Goal: Navigation & Orientation: Find specific page/section

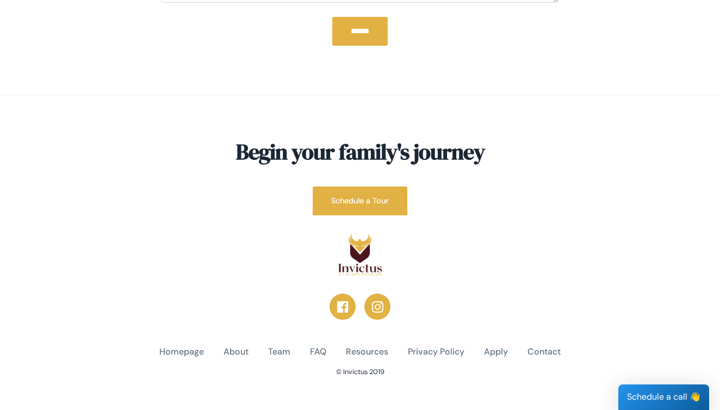
scroll to position [1654, 0]
click at [175, 346] on link "Homepage" at bounding box center [181, 352] width 45 height 13
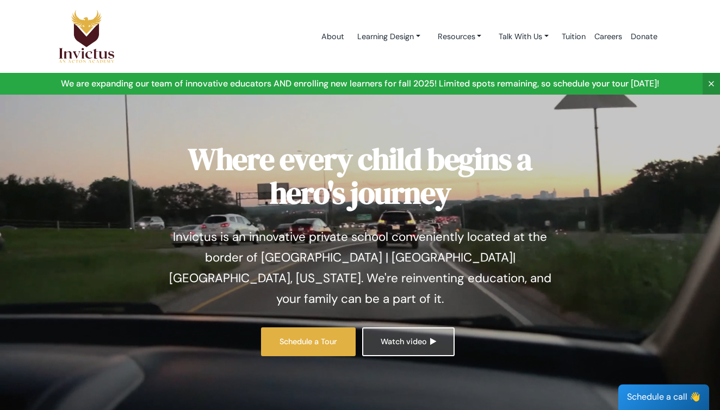
click at [428, 327] on link "Watch video" at bounding box center [408, 341] width 92 height 29
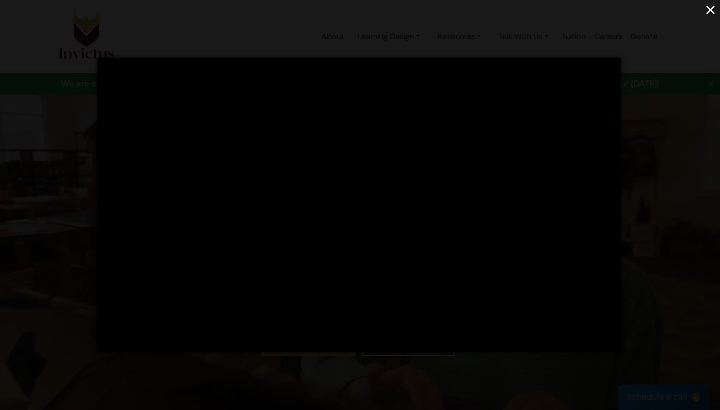
click at [709, 8] on button "×" at bounding box center [710, 9] width 19 height 19
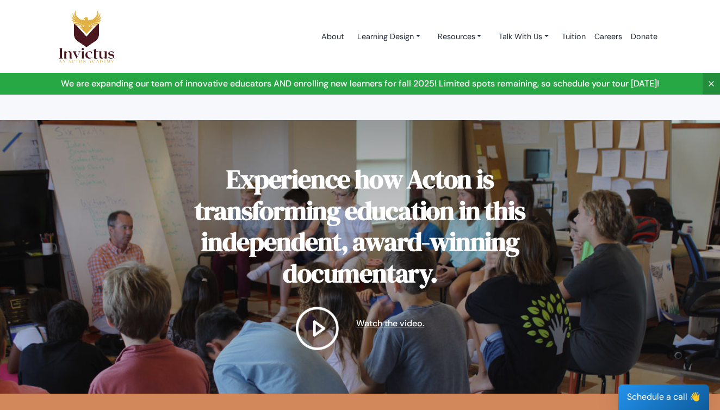
scroll to position [1263, 0]
click at [315, 307] on img at bounding box center [317, 328] width 43 height 43
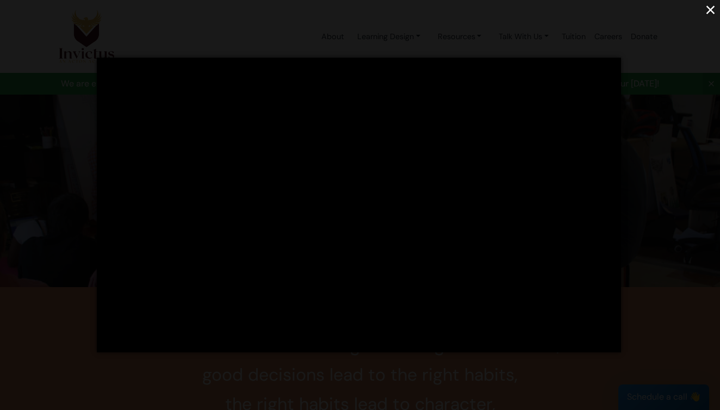
scroll to position [1371, 0]
click at [709, 9] on button "×" at bounding box center [710, 9] width 19 height 19
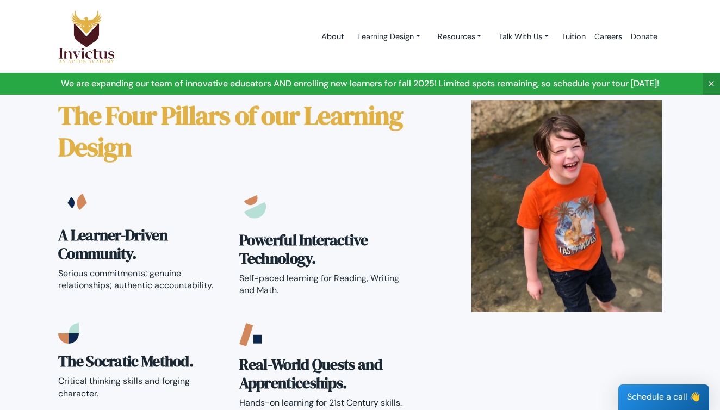
scroll to position [1804, 0]
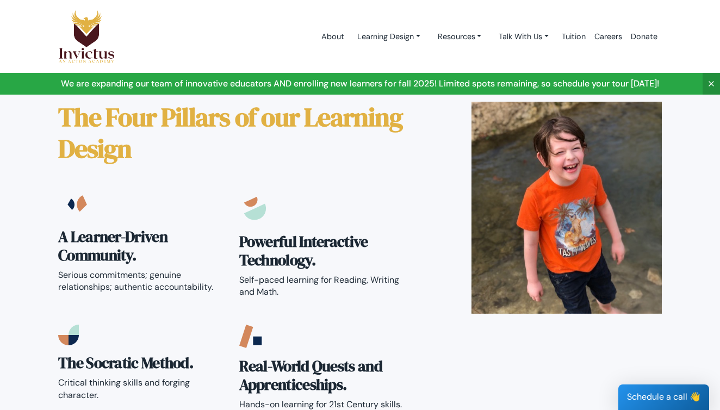
click at [709, 9] on nav "About Learning Design Learning Design Studios Day in the life Resources Get Ins…" at bounding box center [360, 36] width 720 height 73
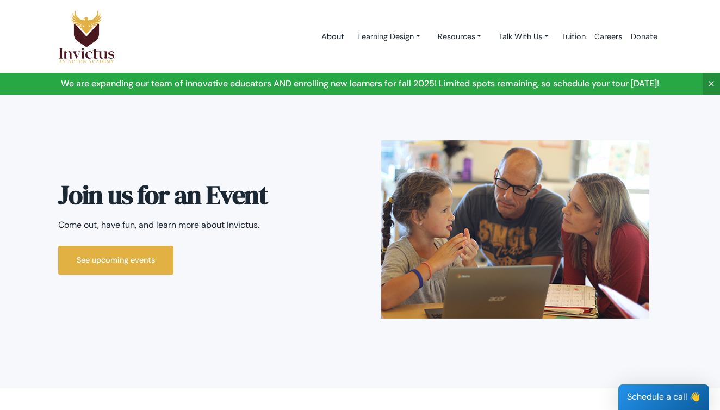
scroll to position [2548, 0]
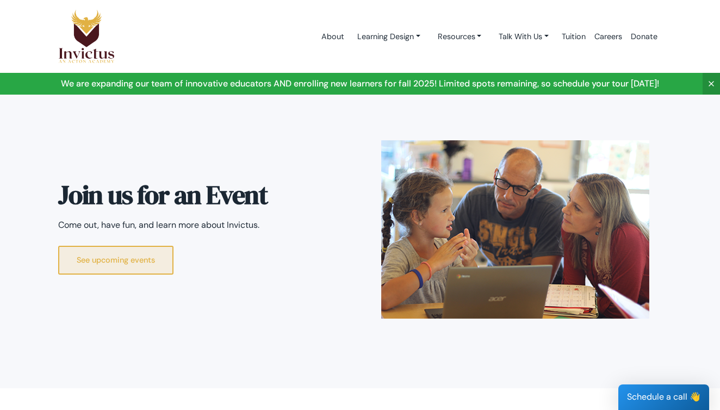
click at [119, 246] on link "See upcoming events" at bounding box center [115, 260] width 115 height 29
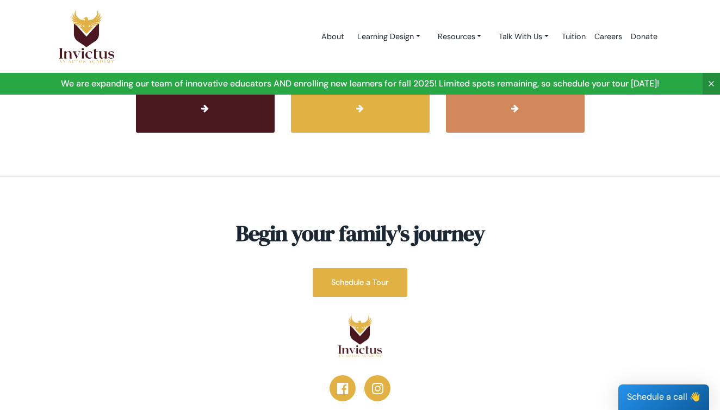
scroll to position [4123, 0]
